Goal: Task Accomplishment & Management: Use online tool/utility

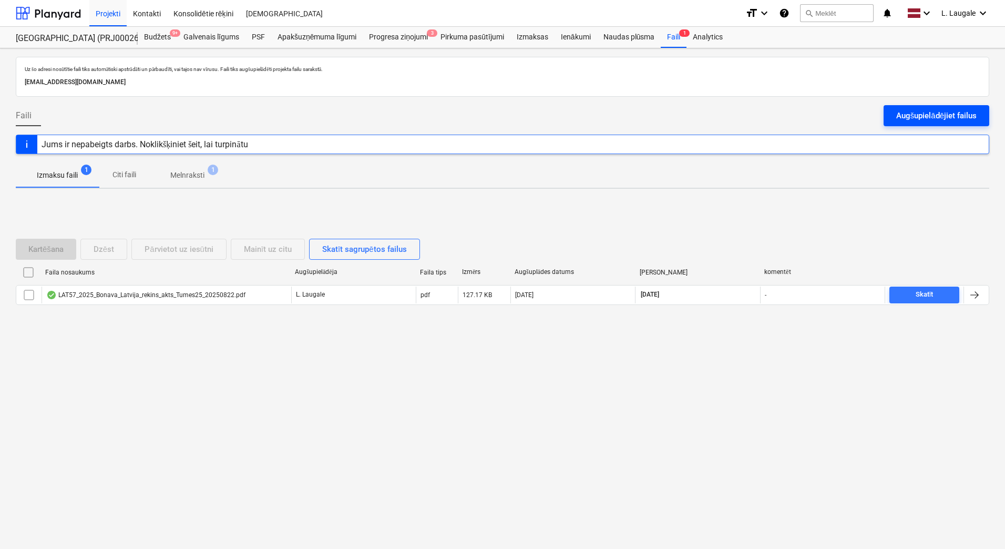
click at [890, 110] on button "Augšupielādējiet failus" at bounding box center [937, 115] width 106 height 21
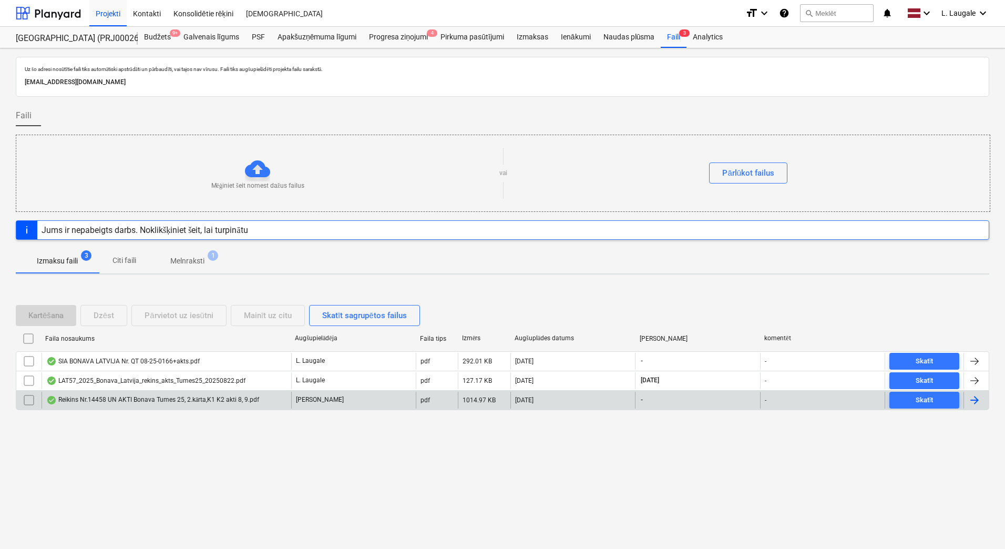
click at [242, 405] on div "Reikins Nr.14458 UN AKTI Bonava Tumes 25, 2.kārta,K1 K2 akti 8, 9.pdf" at bounding box center [167, 400] width 250 height 17
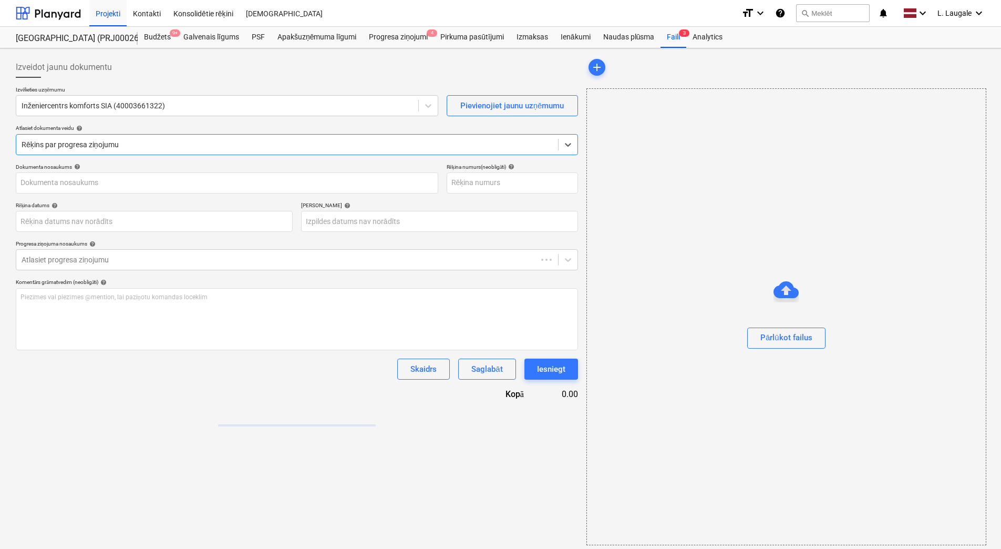
type input "14458"
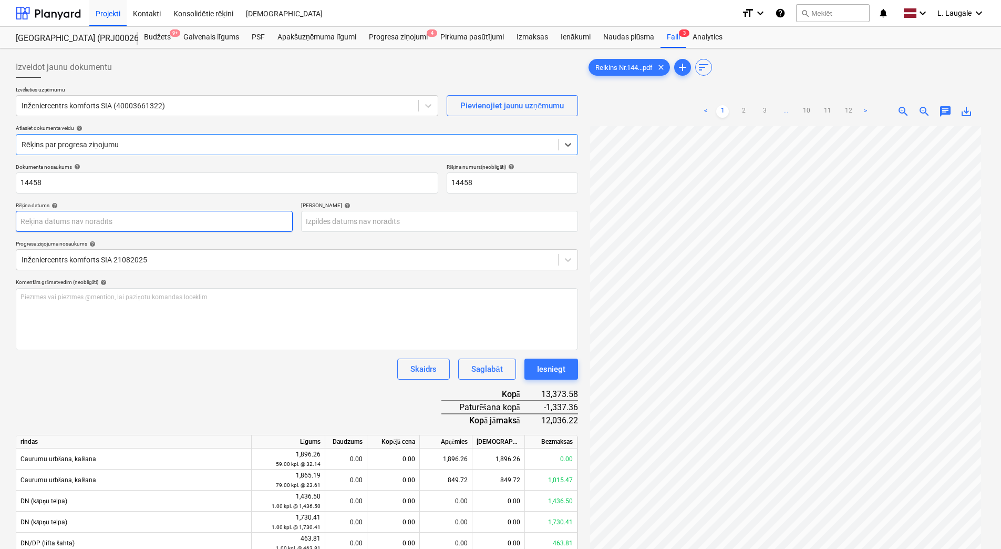
click at [148, 216] on body "Projekti Kontakti Konsolidētie rēķini Iesūtne format_size keyboard_arrow_down h…" at bounding box center [500, 274] width 1001 height 549
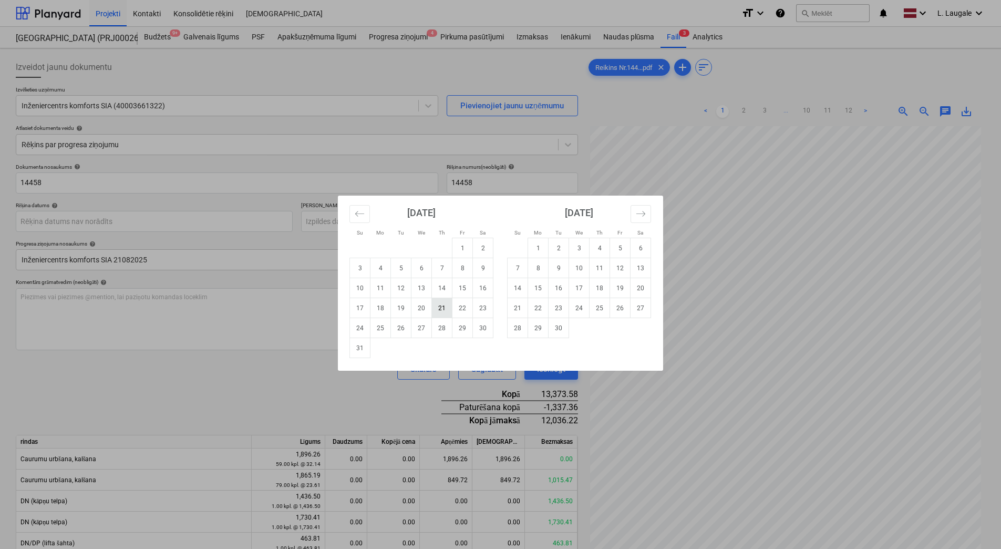
click at [449, 312] on td "21" at bounding box center [442, 308] width 21 height 20
type input "[DATE]"
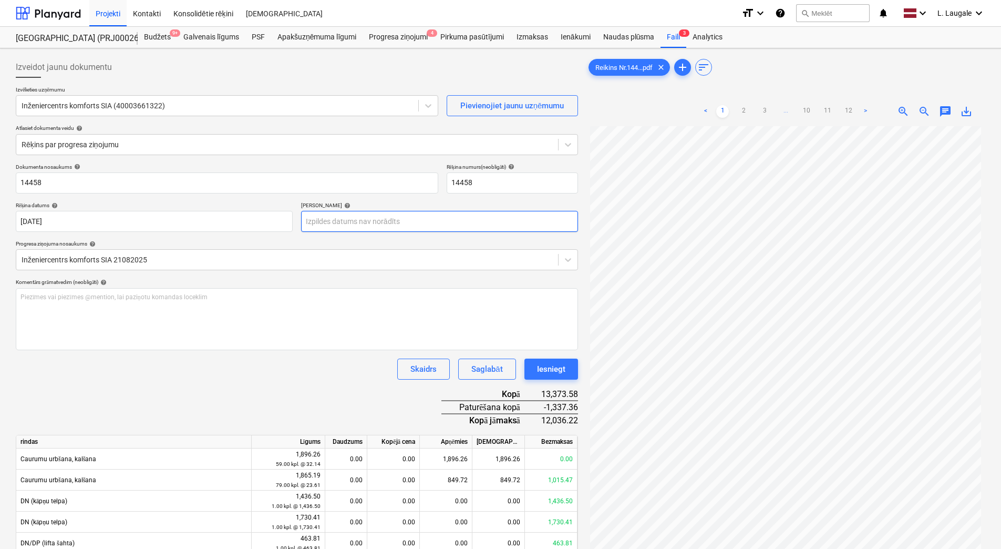
click at [419, 224] on body "Projekti Kontakti Konsolidētie rēķini Iesūtne format_size keyboard_arrow_down h…" at bounding box center [500, 274] width 1001 height 549
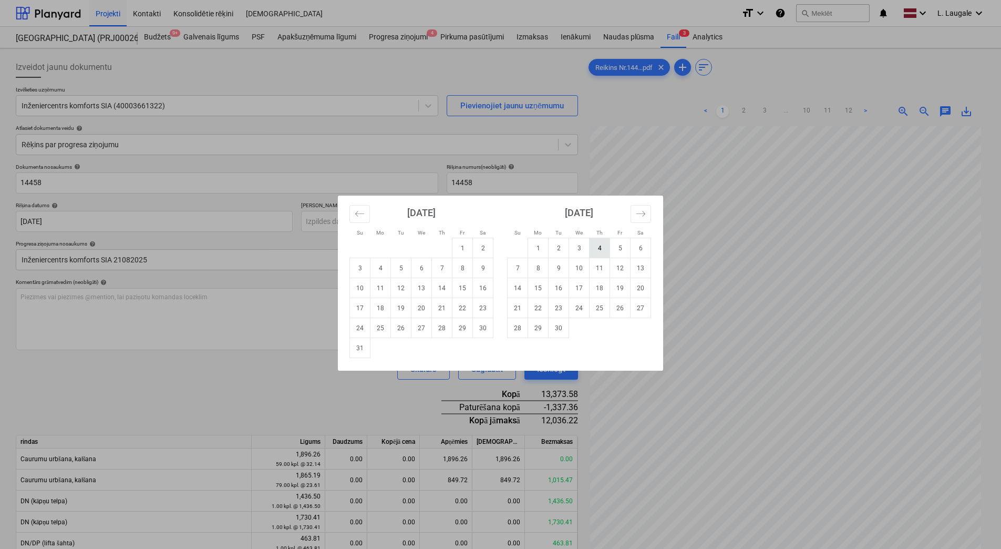
click at [595, 255] on td "4" at bounding box center [600, 248] width 21 height 20
type input "[DATE]"
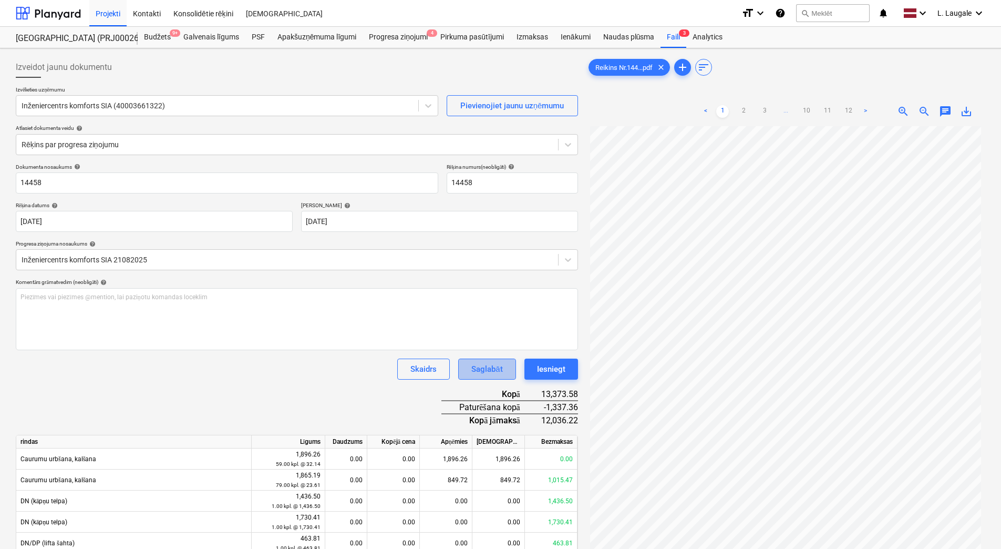
click at [486, 374] on div "Saglabāt" at bounding box center [487, 369] width 31 height 14
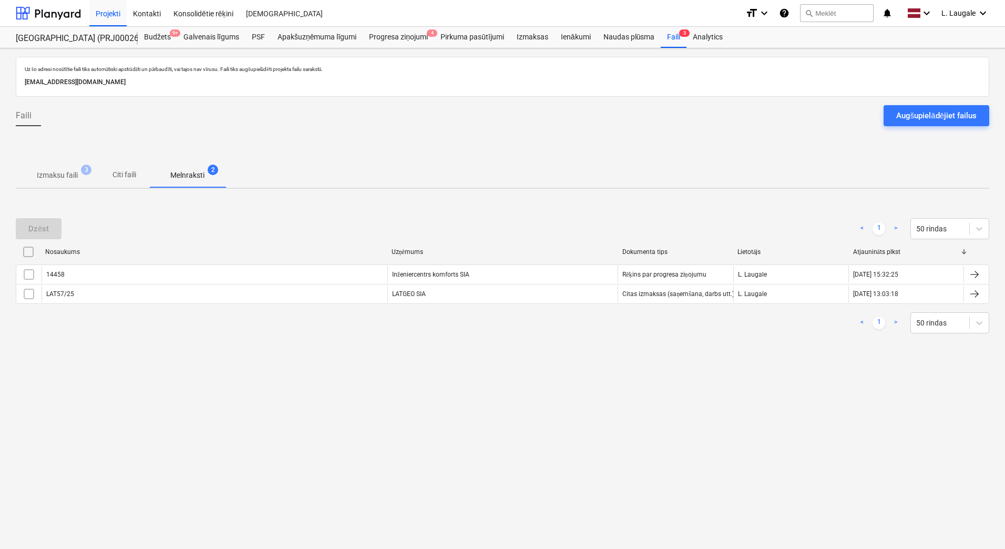
click at [56, 182] on span "Izmaksu faili 3" at bounding box center [57, 175] width 83 height 19
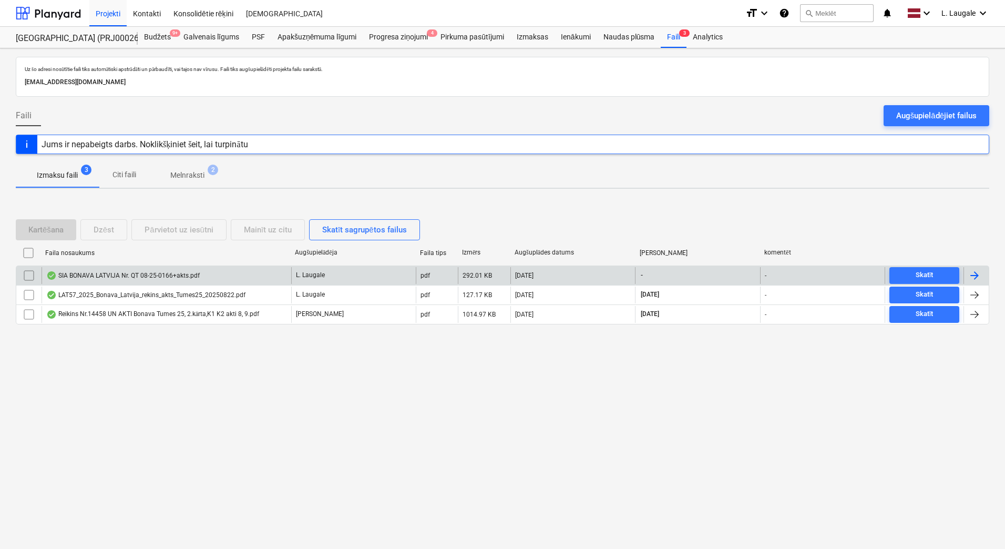
click at [158, 279] on div "SIA BONAVA LATVIJA Nr. QT 08-25-0166+akts.pdf" at bounding box center [122, 275] width 153 height 8
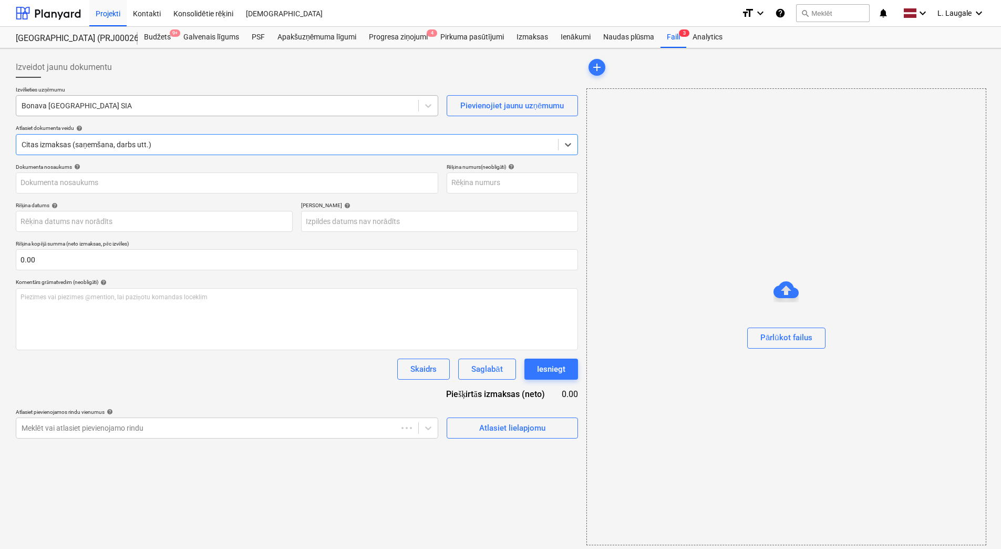
click at [175, 107] on div at bounding box center [218, 105] width 392 height 11
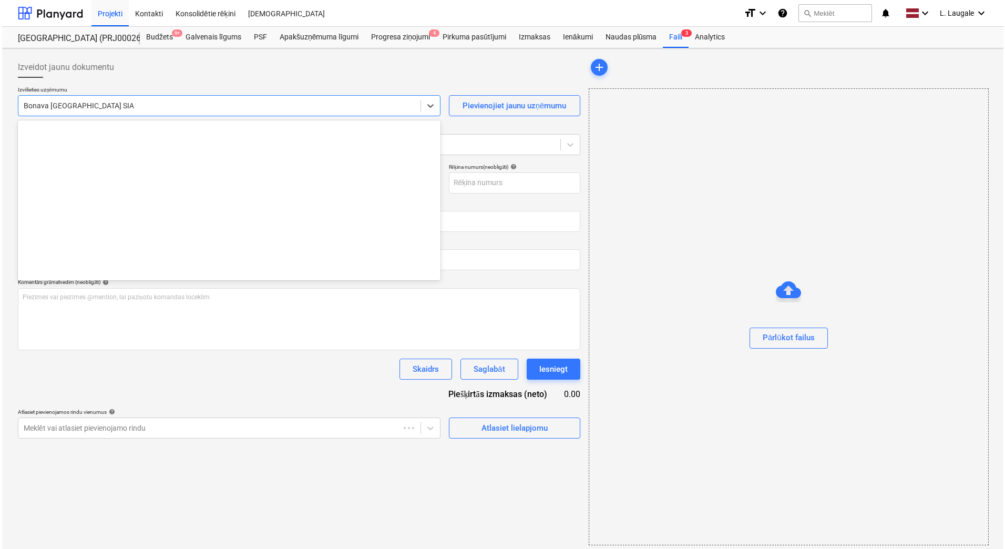
scroll to position [1932, 0]
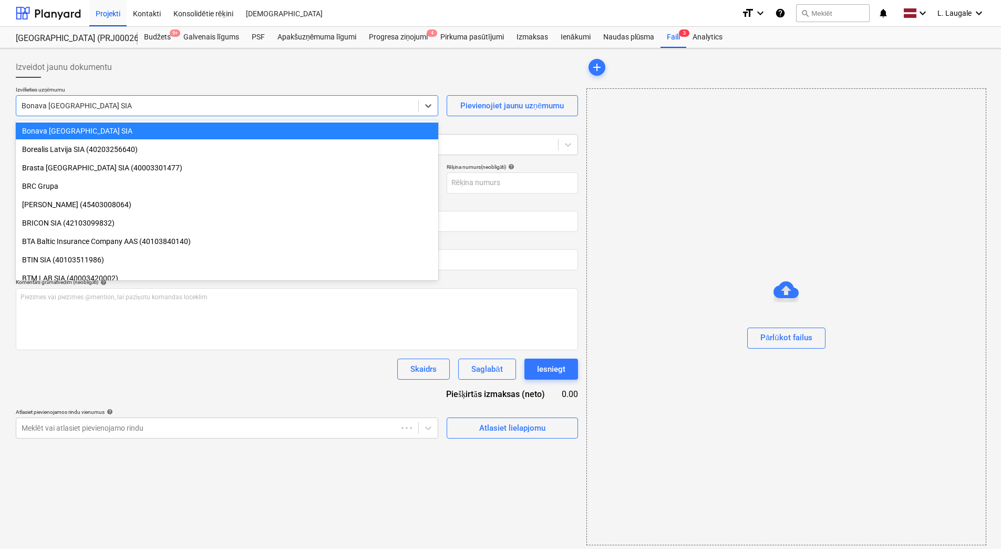
type input "40103423984"
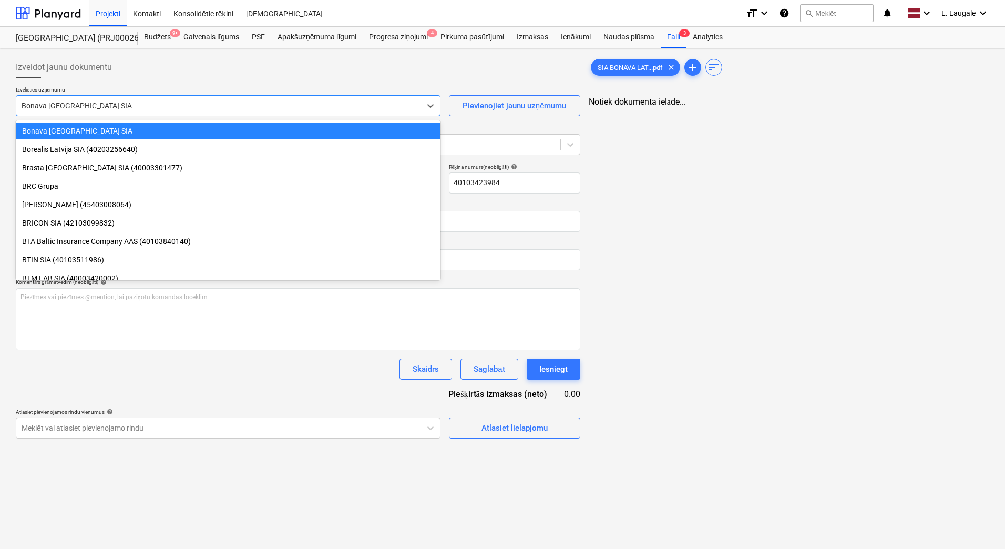
type input "q"
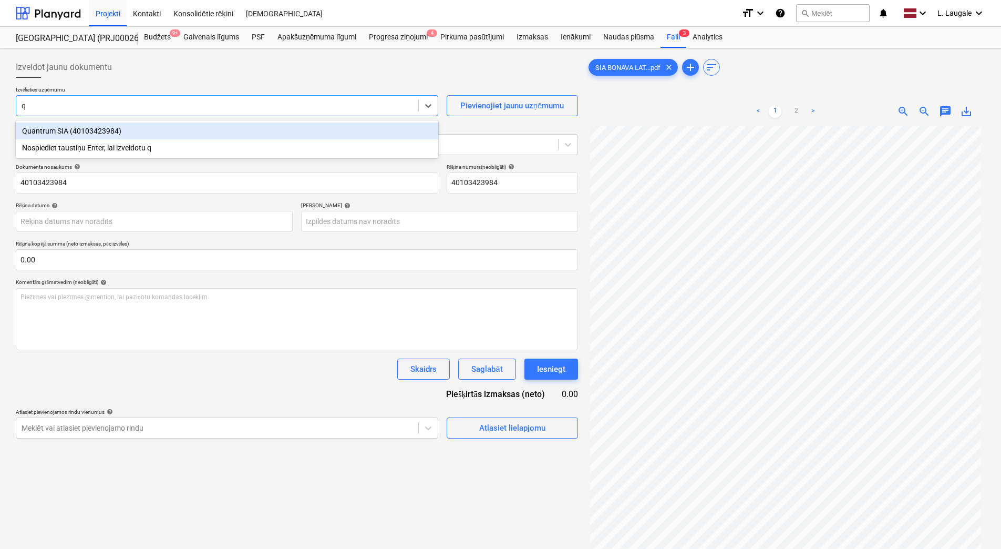
click at [189, 134] on div "Quantrum SIA (40103423984)" at bounding box center [227, 130] width 423 height 17
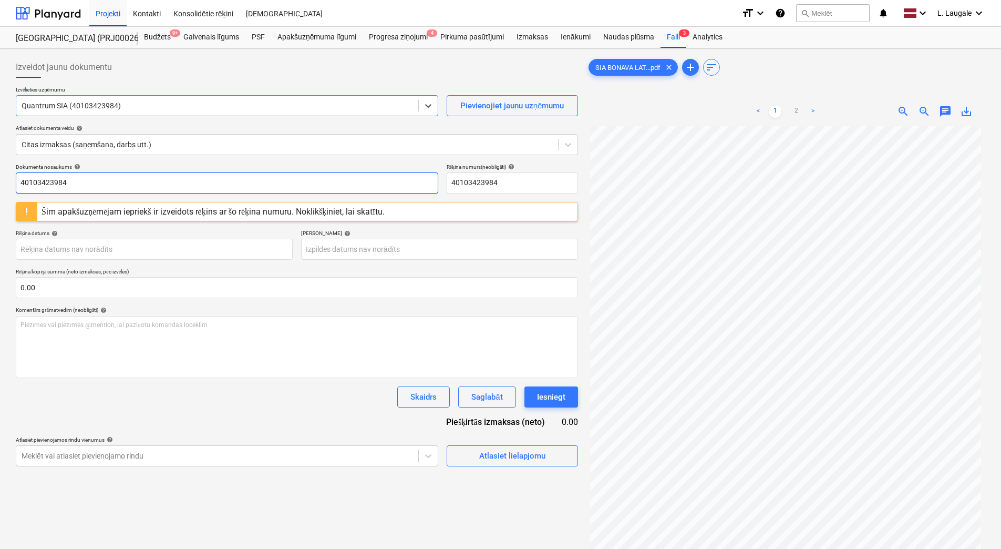
click at [153, 190] on input "40103423984" at bounding box center [227, 182] width 423 height 21
drag, startPoint x: 153, startPoint y: 189, endPoint x: -2, endPoint y: 186, distance: 155.6
click at [0, 186] on html "Projekti Kontakti Konsolidētie rēķini Iesūtne format_size keyboard_arrow_down h…" at bounding box center [500, 274] width 1001 height 549
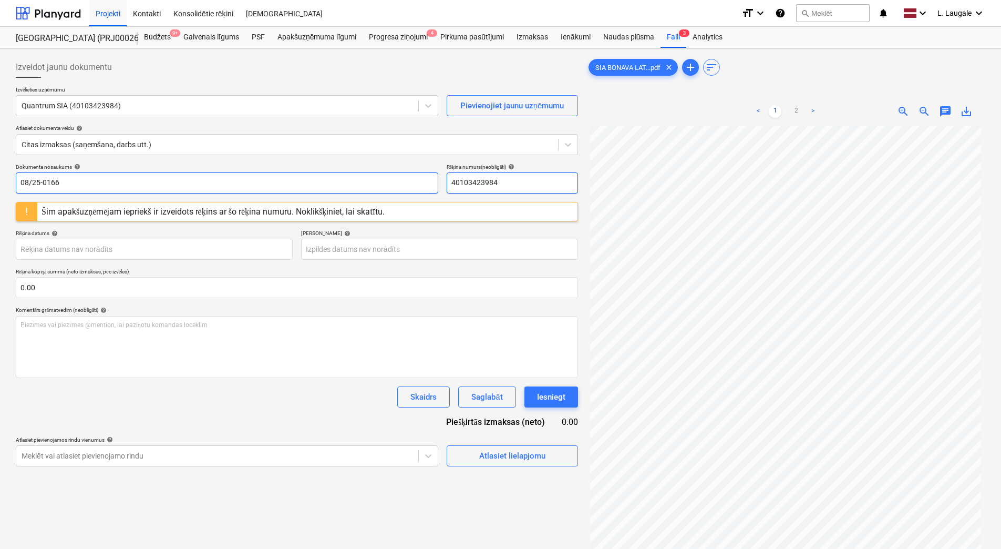
type input "08/25-0166"
drag, startPoint x: 513, startPoint y: 185, endPoint x: 401, endPoint y: 187, distance: 112.0
click at [401, 187] on div "Dokumenta nosaukums help 08/25-0166 Rēķina numurs (neobligāti) help 40103423984" at bounding box center [297, 178] width 562 height 30
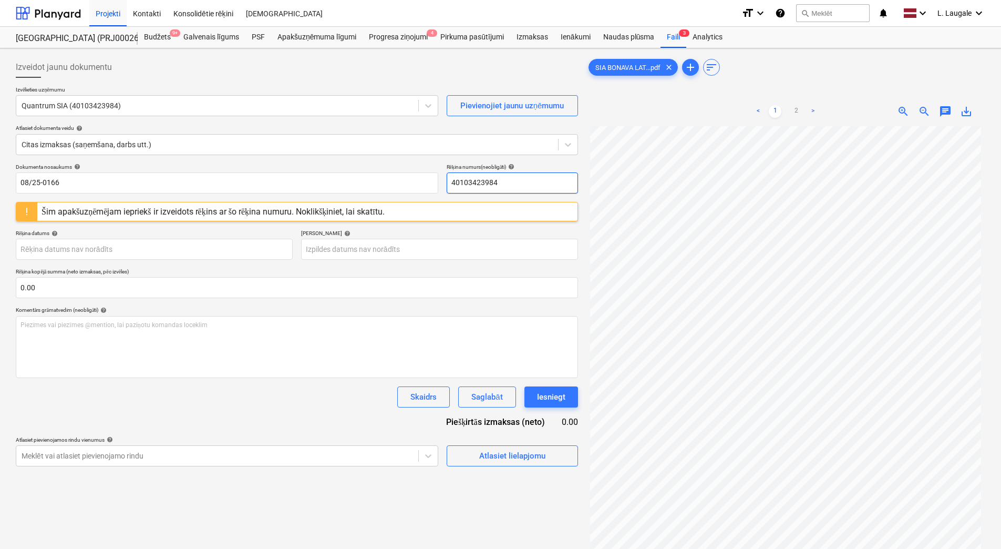
paste input "08/25-0166"
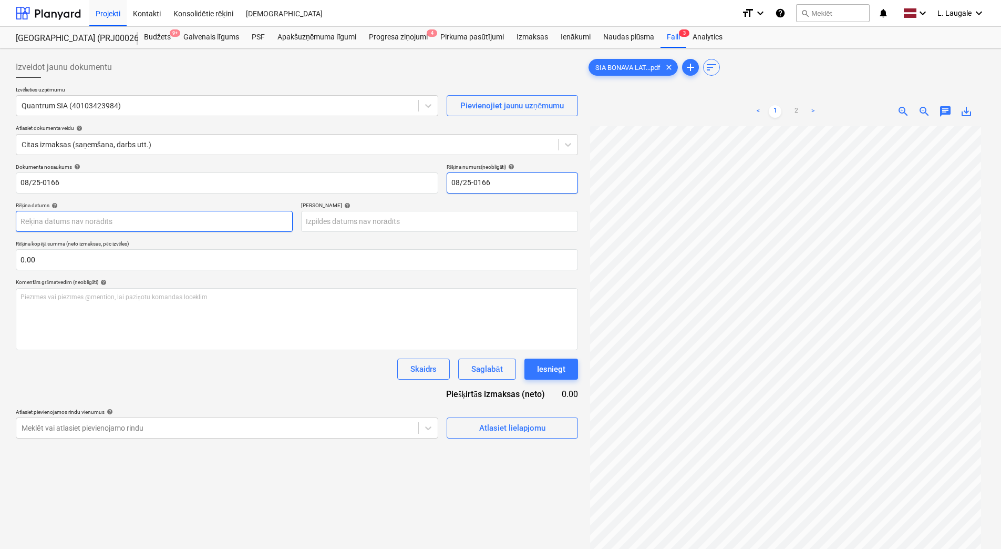
type input "08/25-0166"
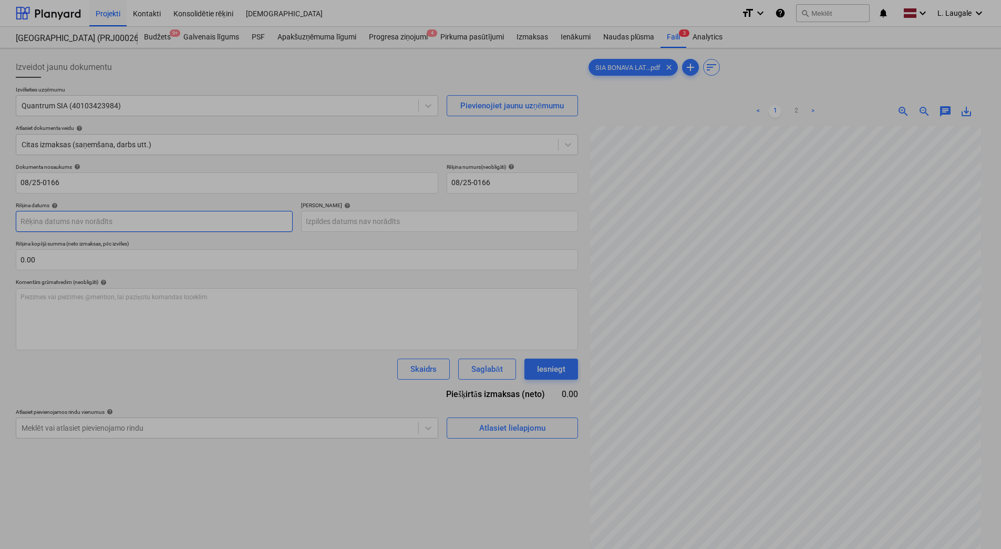
click at [240, 218] on body "Projekti Kontakti Konsolidētie rēķini Iesūtne format_size keyboard_arrow_down h…" at bounding box center [500, 274] width 1001 height 549
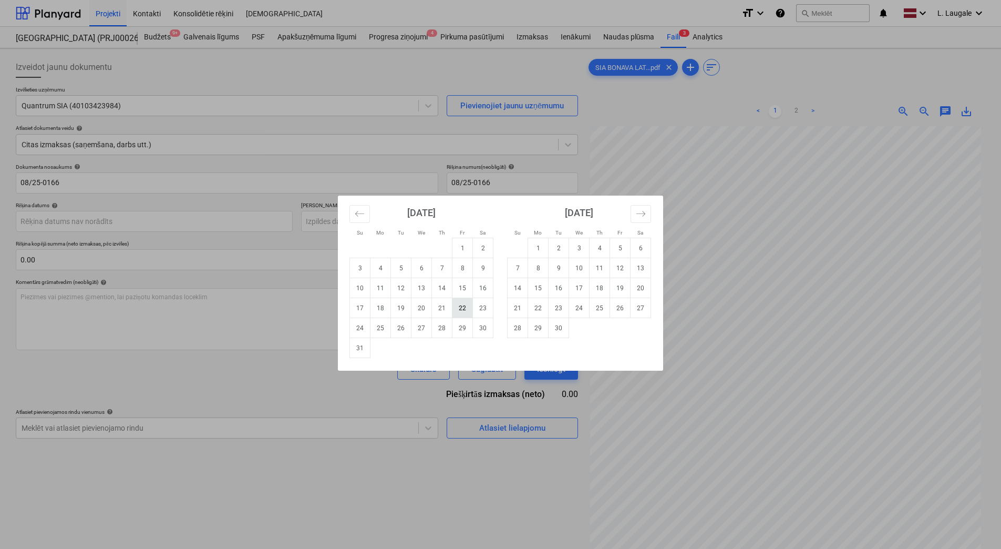
click at [457, 309] on td "22" at bounding box center [463, 308] width 21 height 20
type input "[DATE]"
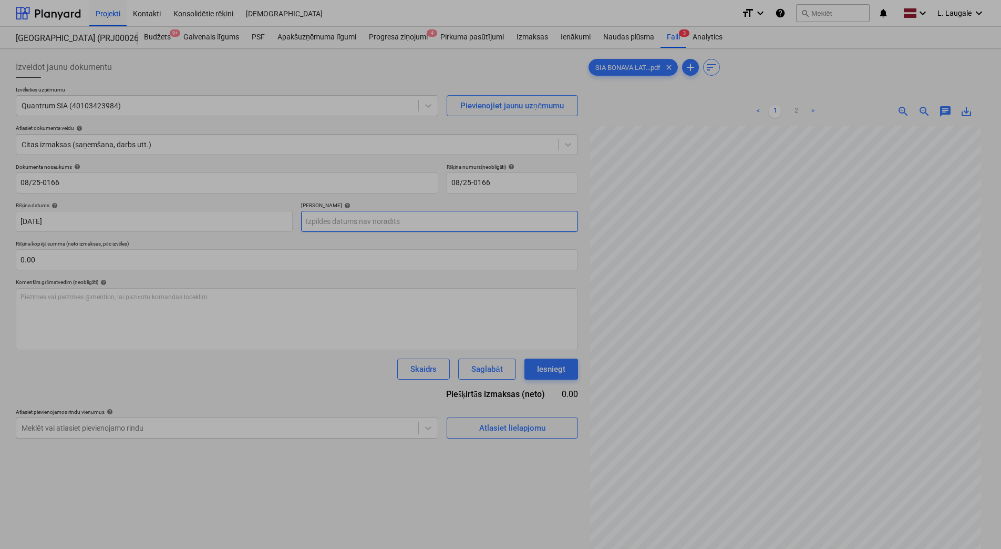
click at [356, 223] on body "Projekti Kontakti Konsolidētie rēķini Iesūtne format_size keyboard_arrow_down h…" at bounding box center [500, 274] width 1001 height 549
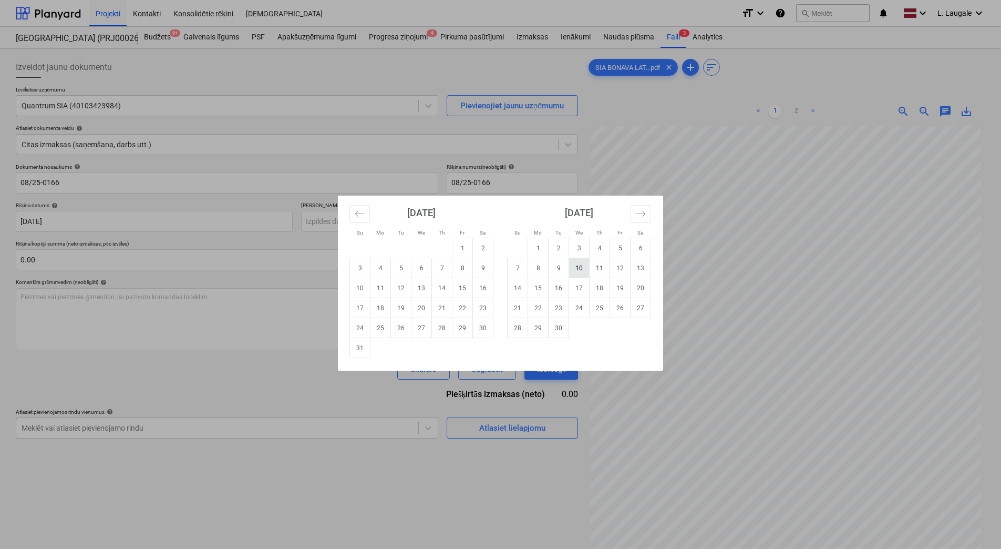
click at [576, 264] on td "10" at bounding box center [579, 268] width 21 height 20
type input "[DATE]"
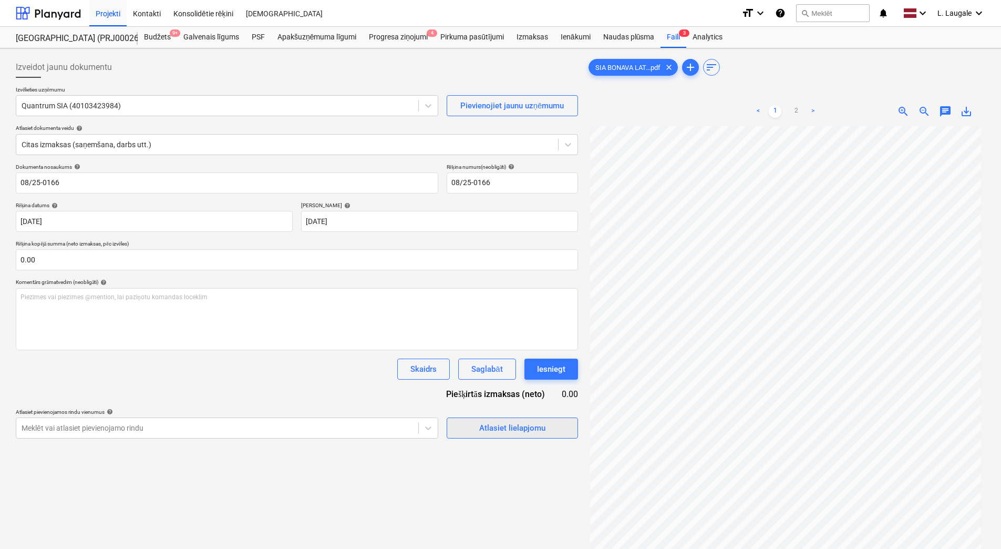
click at [520, 433] on div "Atlasiet lielapjomu" at bounding box center [512, 428] width 66 height 14
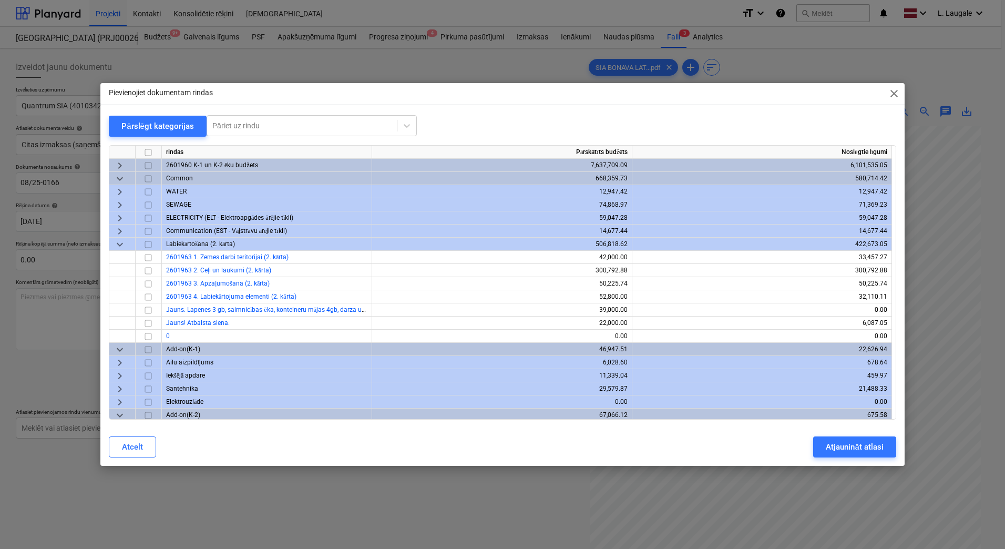
click at [124, 165] on span "keyboard_arrow_right" at bounding box center [120, 165] width 13 height 13
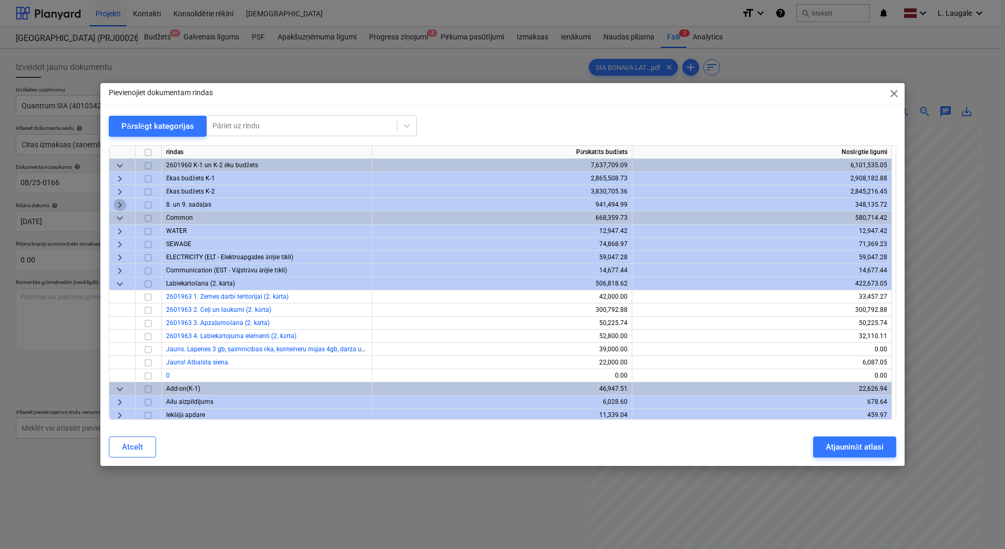
click at [118, 201] on span "keyboard_arrow_right" at bounding box center [120, 205] width 13 height 13
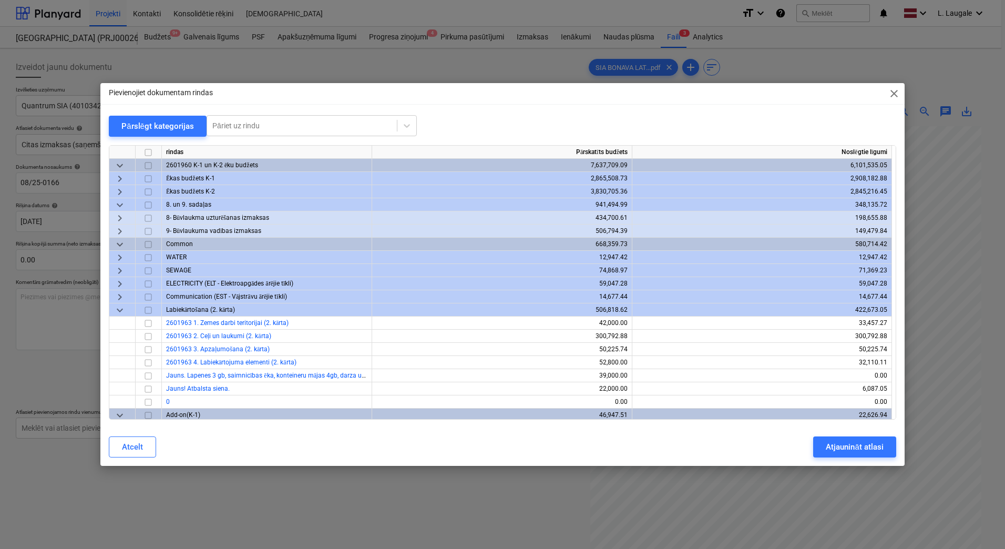
click at [118, 214] on span "keyboard_arrow_right" at bounding box center [120, 218] width 13 height 13
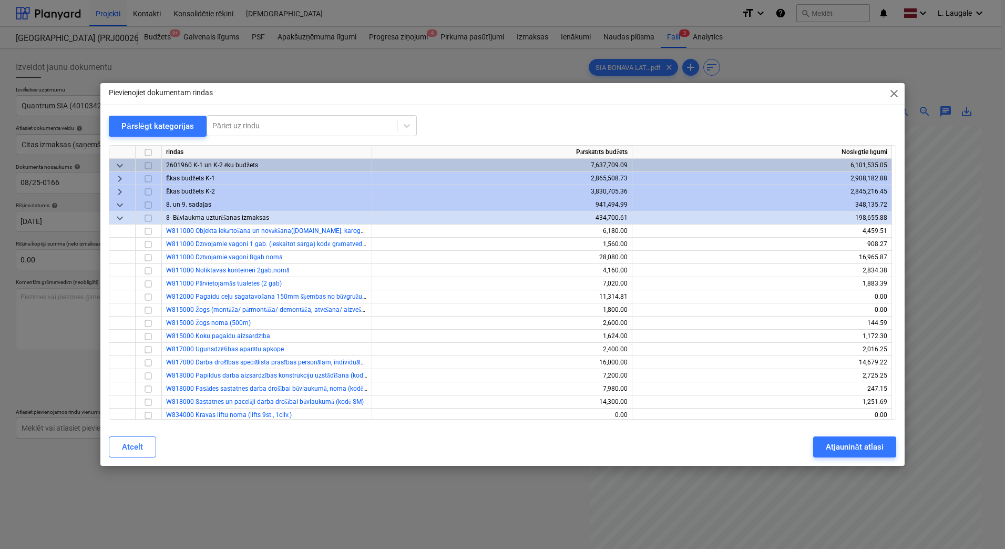
click at [123, 221] on span "keyboard_arrow_down" at bounding box center [120, 218] width 13 height 13
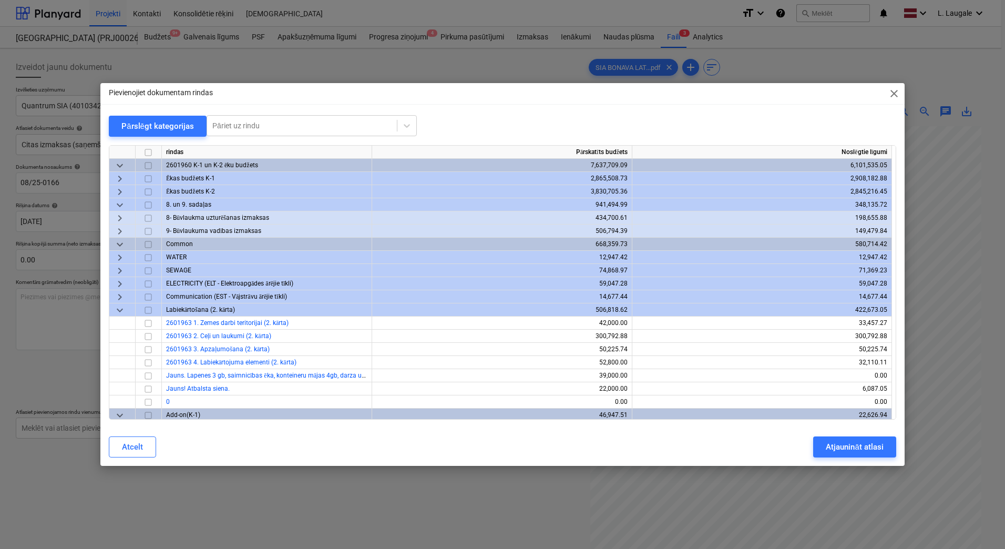
click at [122, 229] on span "keyboard_arrow_right" at bounding box center [120, 231] width 13 height 13
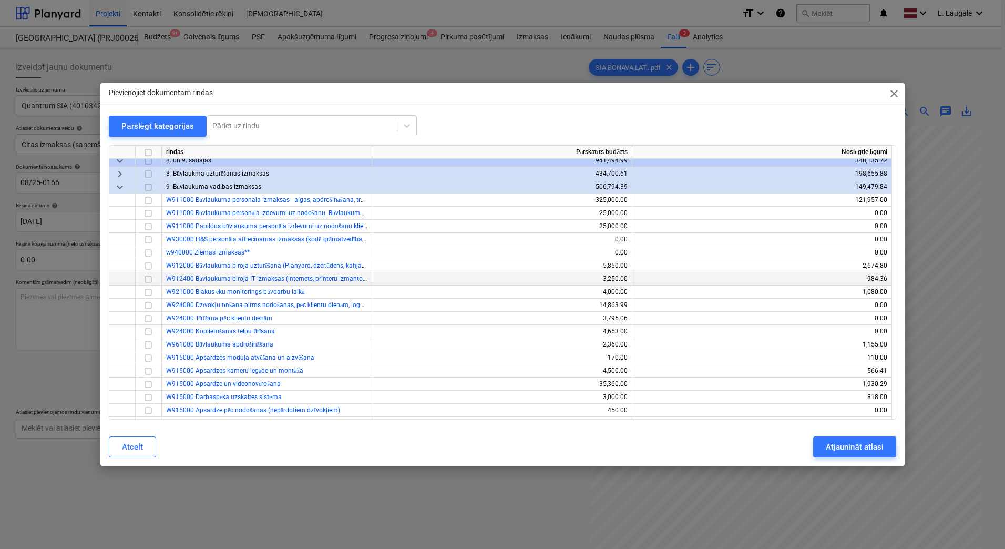
scroll to position [105, 0]
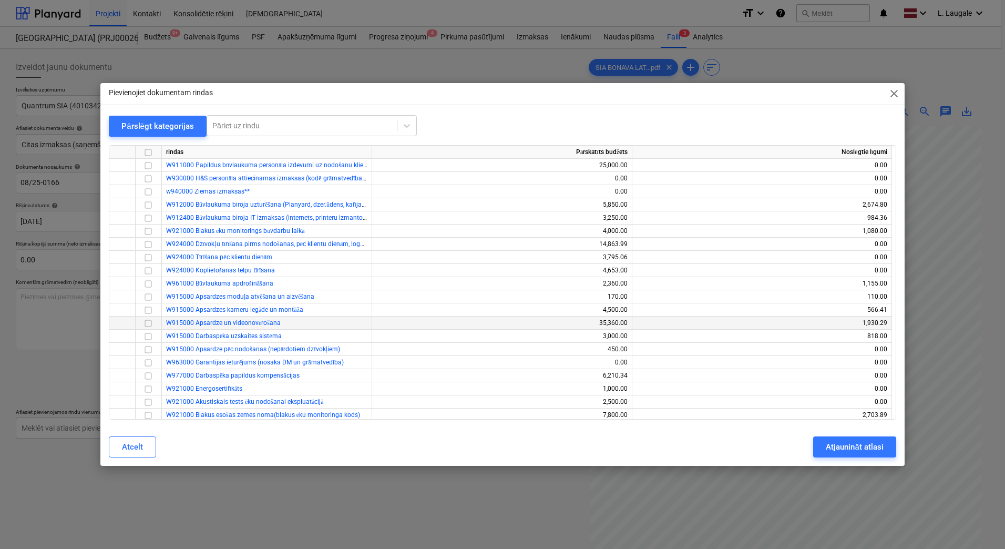
click at [146, 324] on input "checkbox" at bounding box center [148, 323] width 13 height 13
click at [824, 448] on button "Atjaunināt atlasi" at bounding box center [854, 446] width 83 height 21
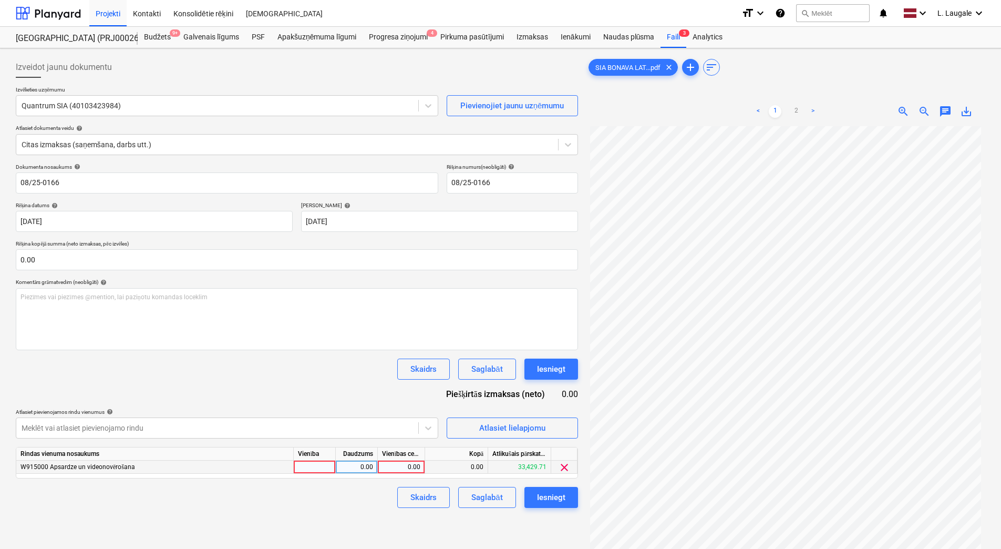
click at [321, 469] on div at bounding box center [315, 466] width 42 height 13
type input "1"
click at [357, 468] on div "0.00" at bounding box center [356, 466] width 33 height 13
click at [386, 465] on div "0.00" at bounding box center [401, 466] width 38 height 13
type input "252"
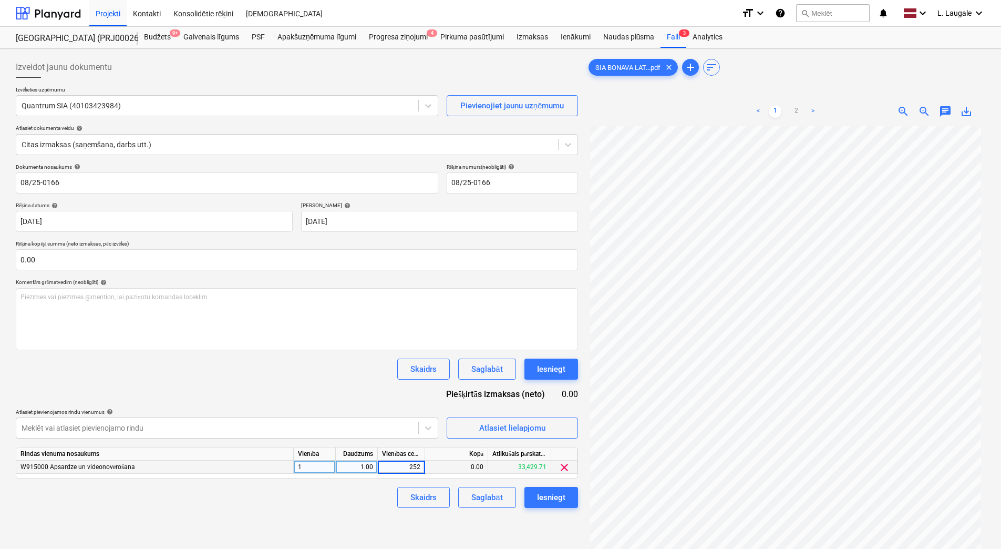
click at [369, 498] on div "Skaidrs Saglabāt Iesniegt" at bounding box center [297, 497] width 562 height 21
click at [490, 500] on div "Saglabāt" at bounding box center [487, 497] width 31 height 14
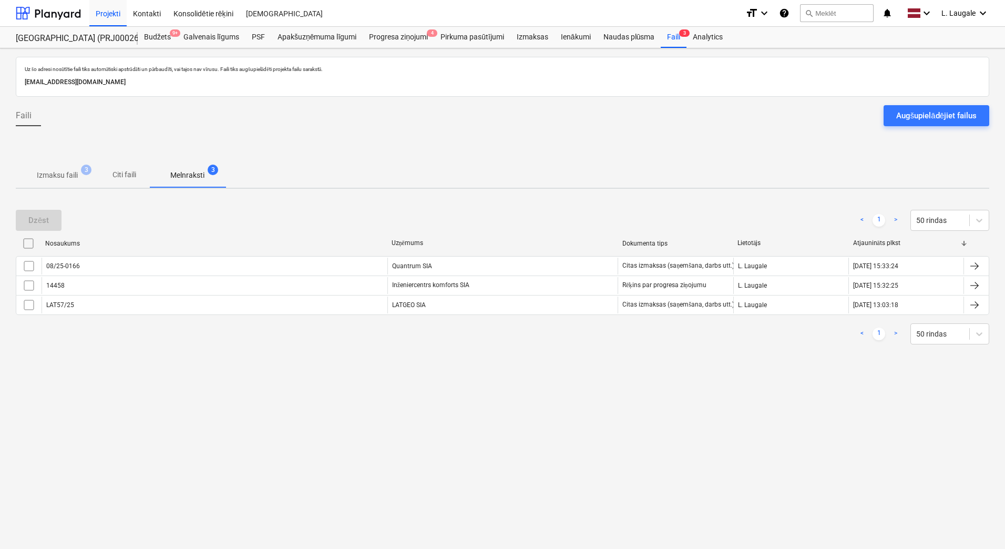
click at [79, 181] on span "Izmaksu faili 3" at bounding box center [57, 175] width 58 height 11
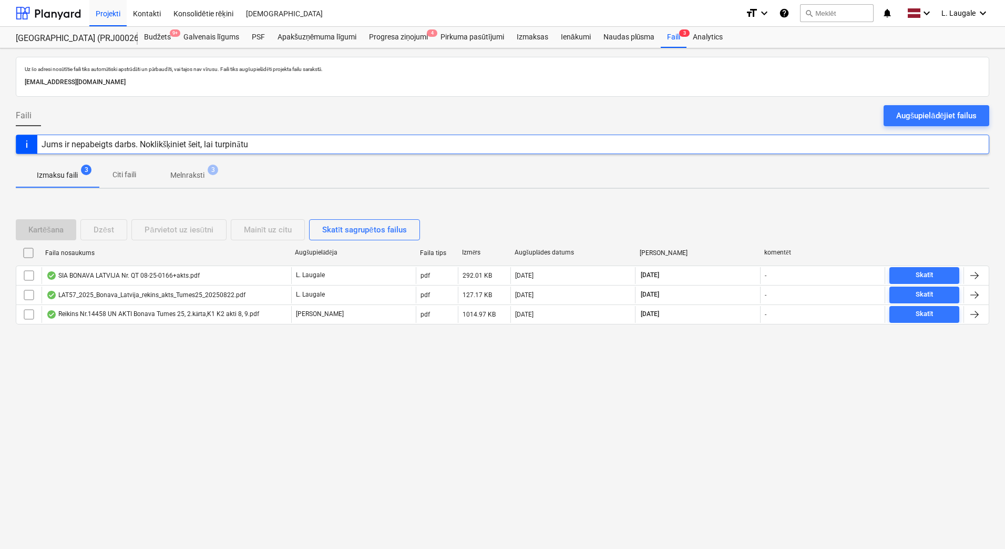
click at [185, 169] on span "Melnraksti 3" at bounding box center [187, 175] width 76 height 19
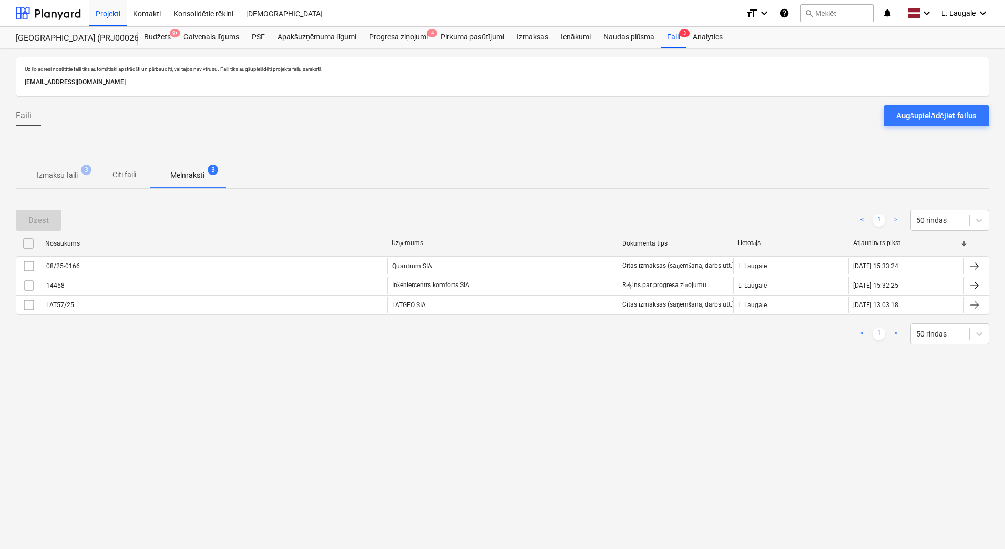
click at [60, 177] on p "Izmaksu faili" at bounding box center [57, 175] width 41 height 11
